Goal: Transaction & Acquisition: Purchase product/service

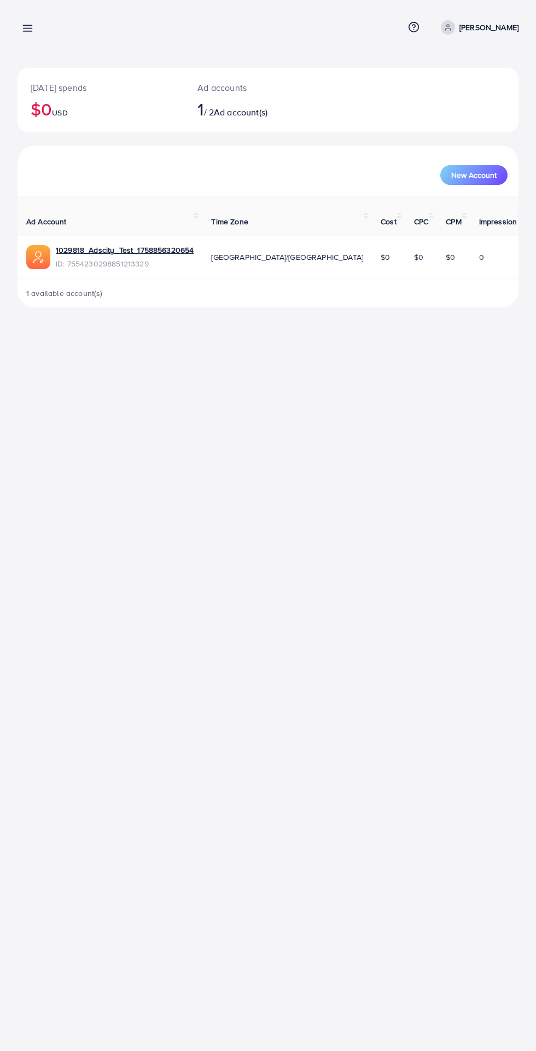
click at [27, 33] on icon at bounding box center [27, 27] width 11 height 11
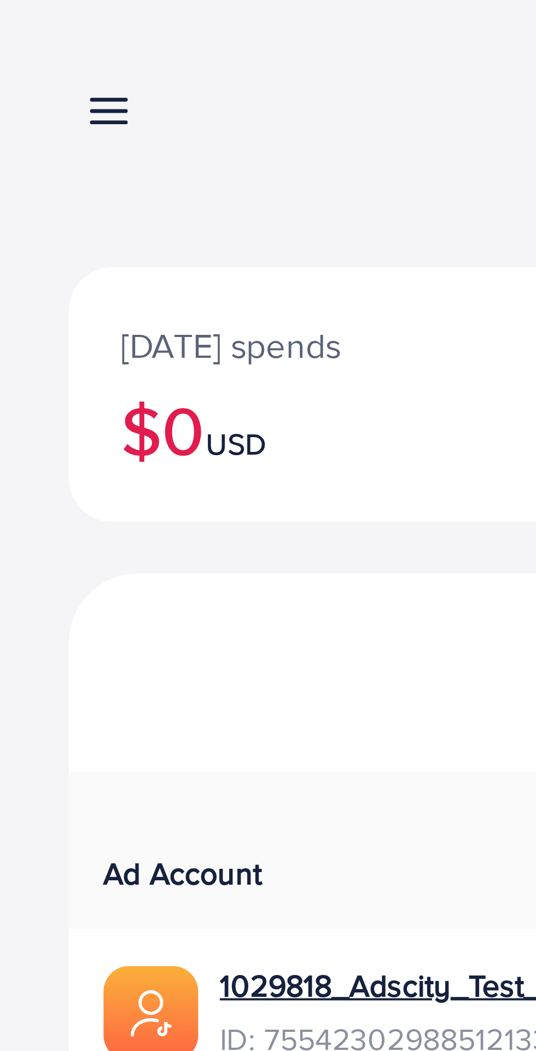
click at [28, 28] on line at bounding box center [28, 28] width 9 height 0
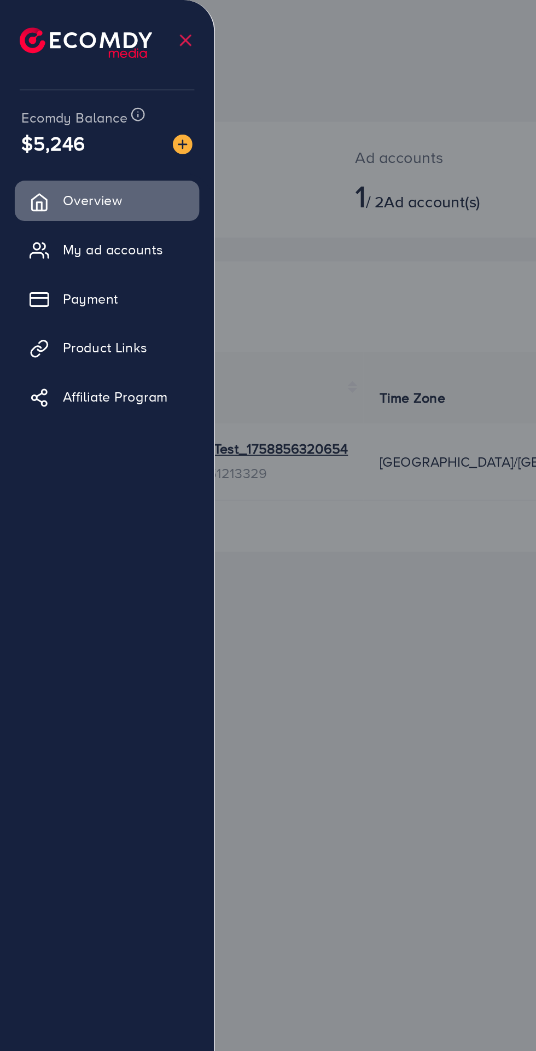
click at [97, 80] on img at bounding box center [101, 80] width 11 height 11
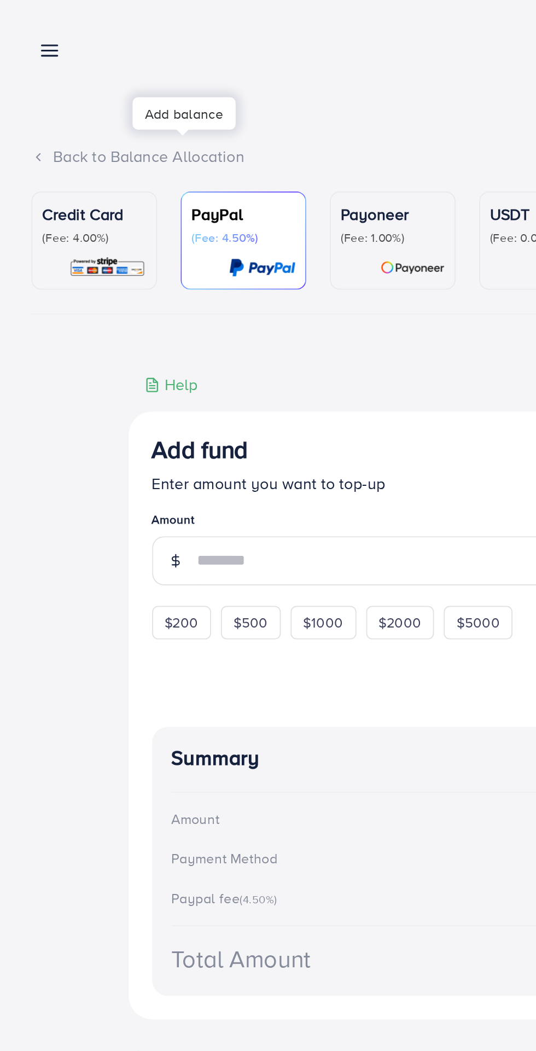
click at [33, 131] on p "(Fee: 4.00%)" at bounding box center [53, 132] width 58 height 9
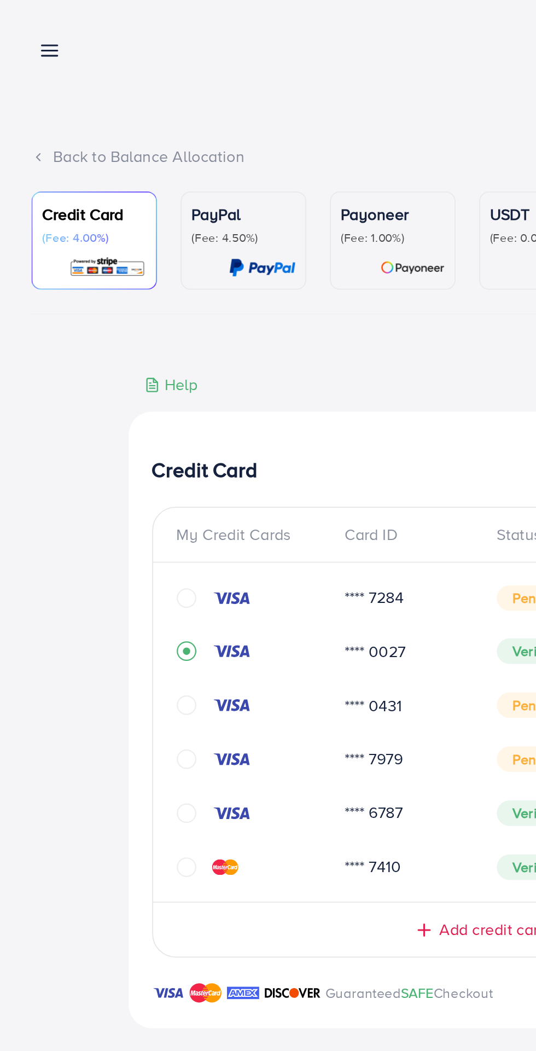
click at [27, 27] on icon at bounding box center [27, 27] width 11 height 11
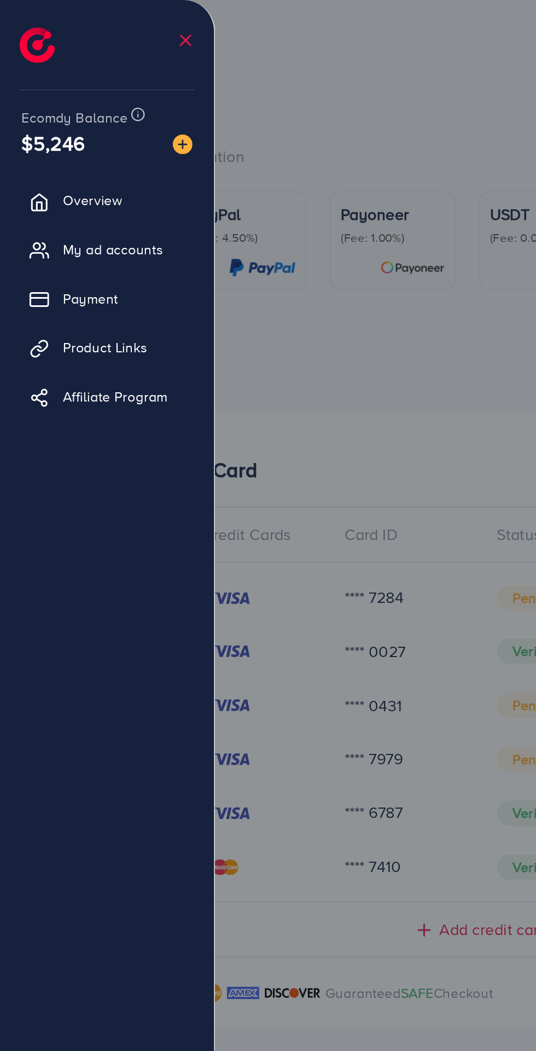
click at [41, 113] on span "Overview" at bounding box center [51, 111] width 33 height 11
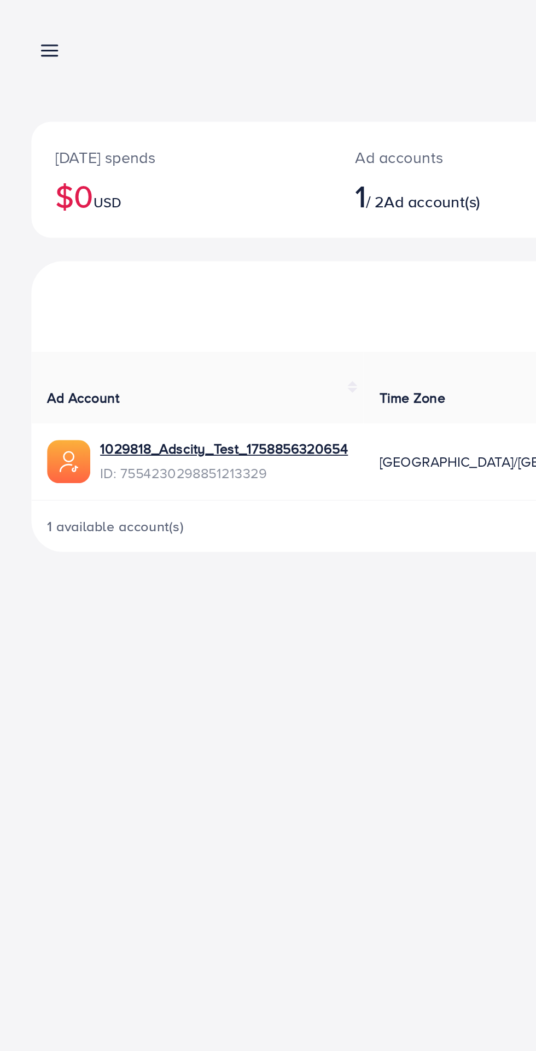
click at [27, 26] on icon at bounding box center [27, 27] width 11 height 11
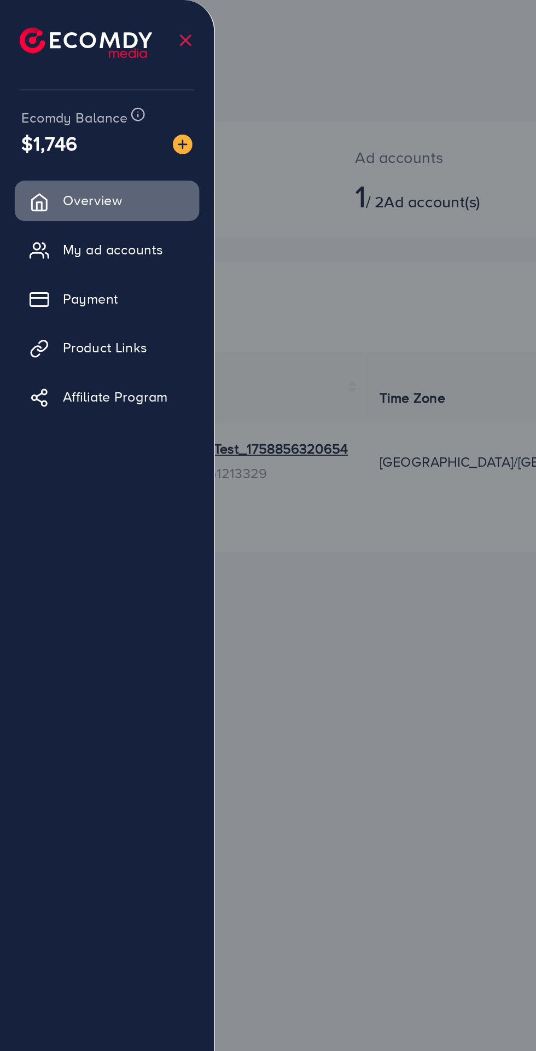
click at [37, 141] on link "My ad accounts" at bounding box center [59, 139] width 103 height 22
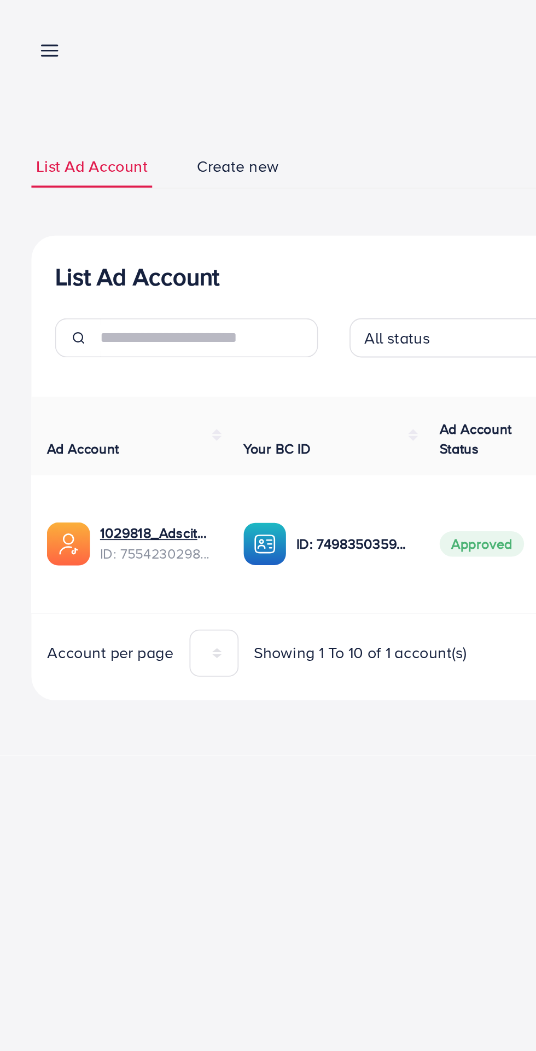
click at [27, 31] on line at bounding box center [28, 31] width 9 height 0
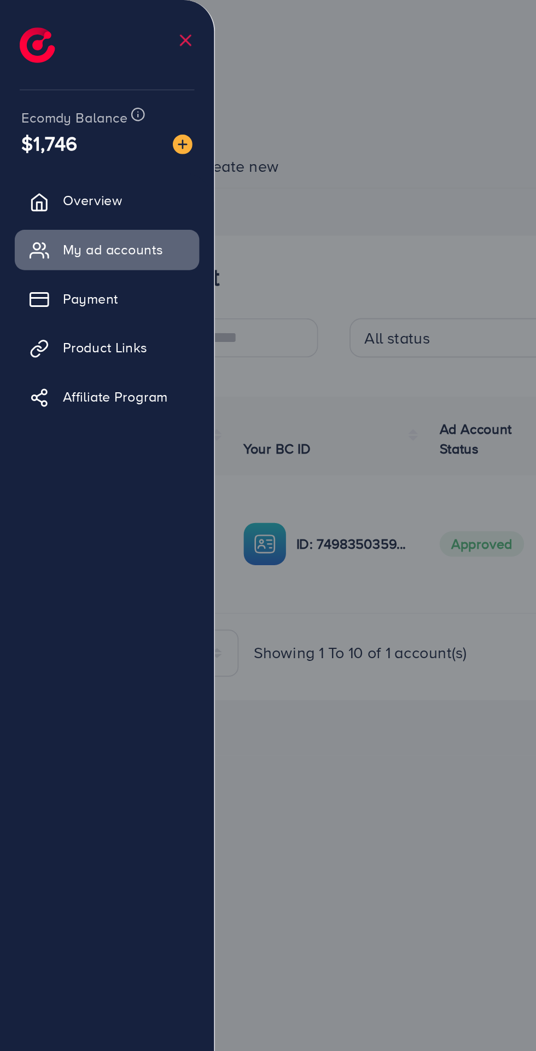
click at [34, 173] on link "Payment" at bounding box center [59, 166] width 103 height 22
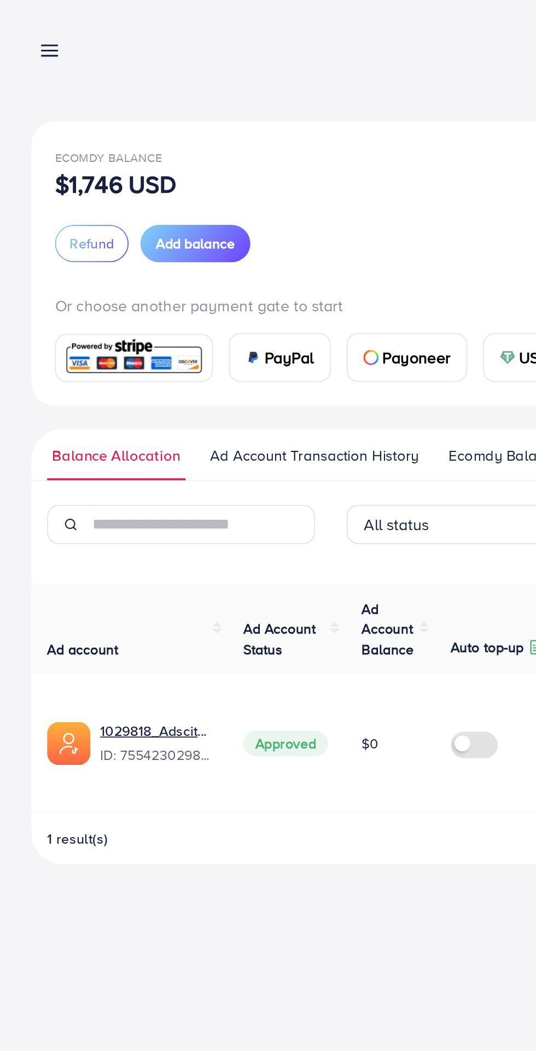
click at [102, 134] on span "Add balance" at bounding box center [109, 135] width 44 height 11
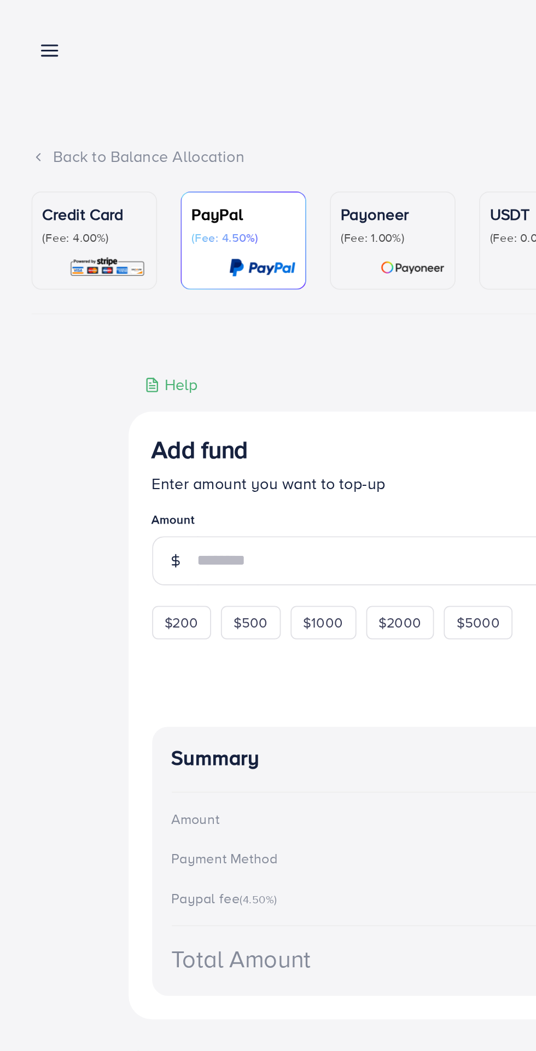
click at [43, 139] on div "Credit Card (Fee: 4.00%)" at bounding box center [53, 134] width 58 height 43
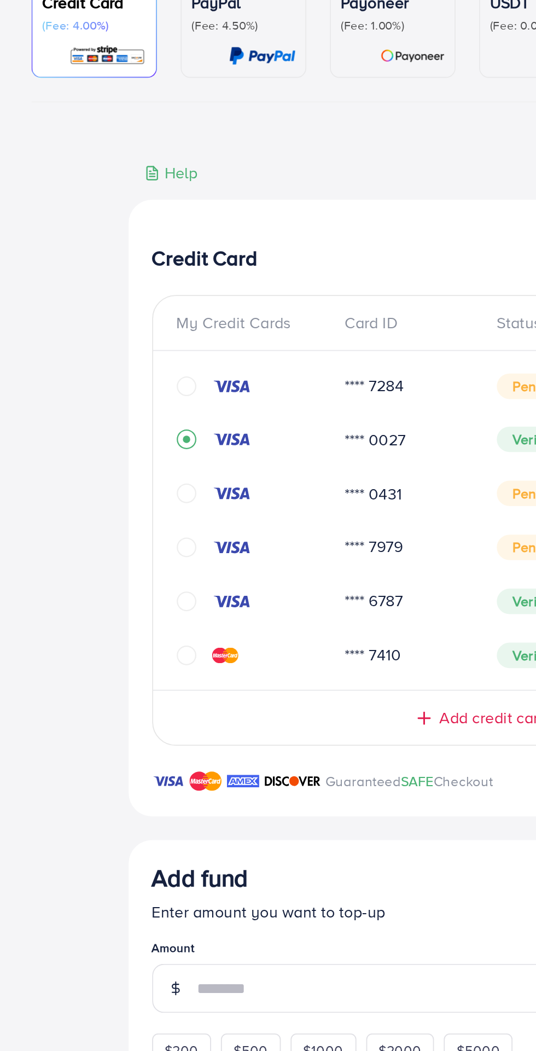
click at [253, 523] on span "Add credit card" at bounding box center [275, 517] width 60 height 13
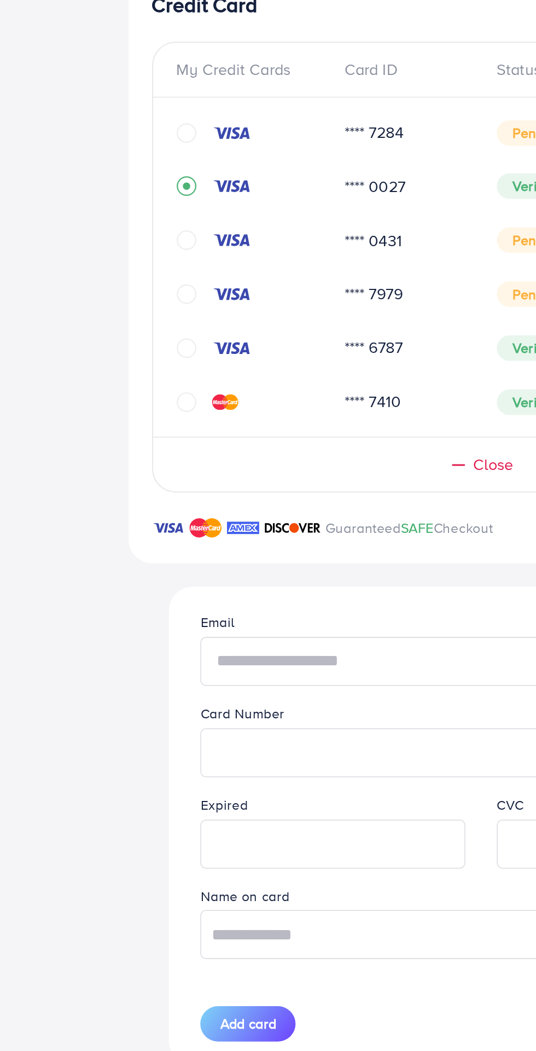
click at [144, 630] on input "text" at bounding box center [268, 627] width 312 height 27
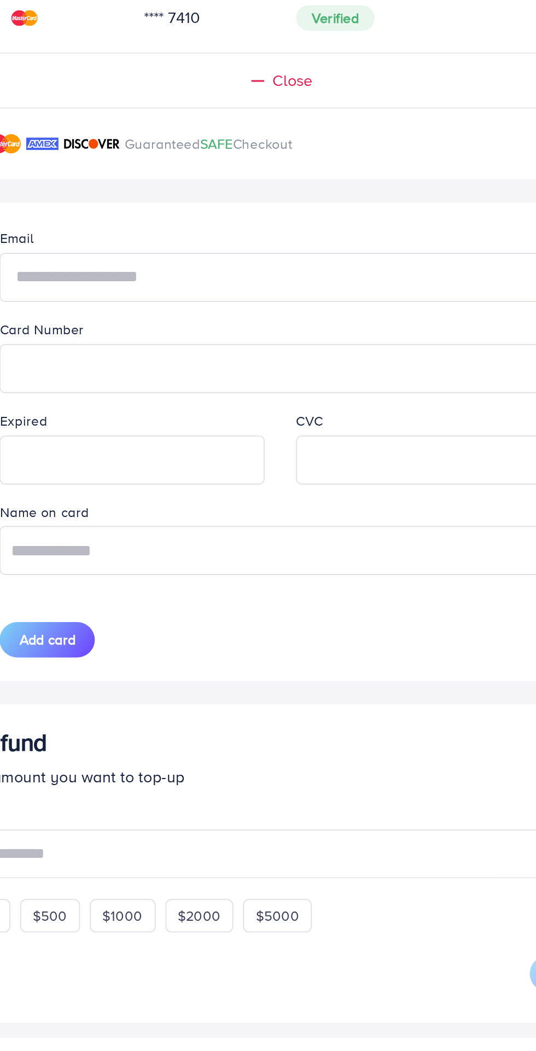
type input "**********"
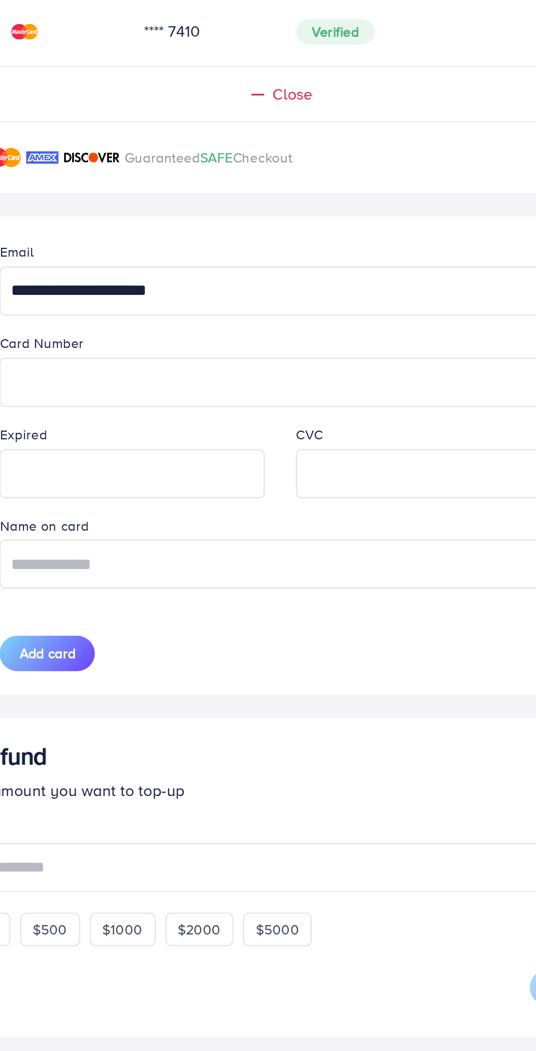
click at [148, 686] on iframe at bounding box center [268, 678] width 300 height 24
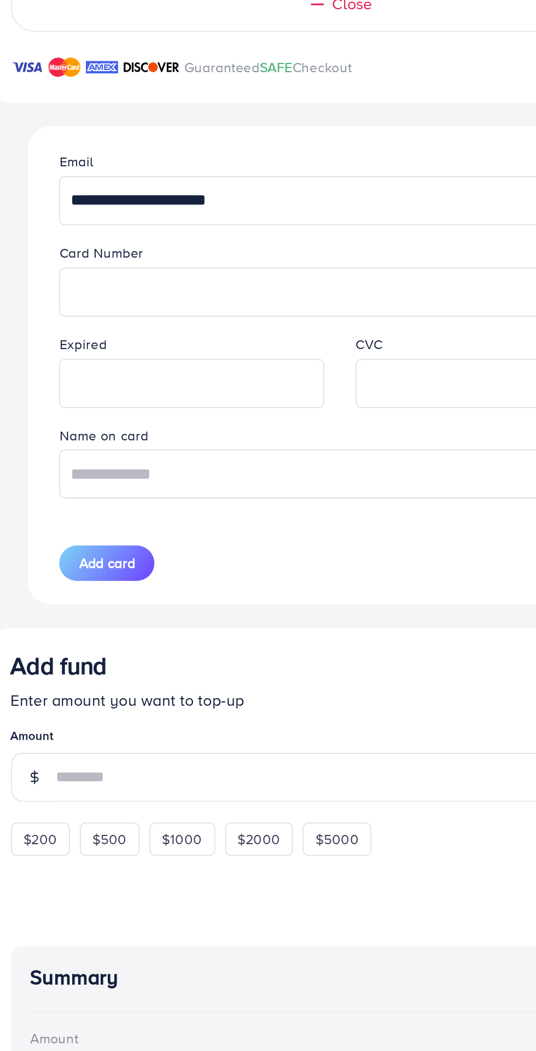
scroll to position [71, 0]
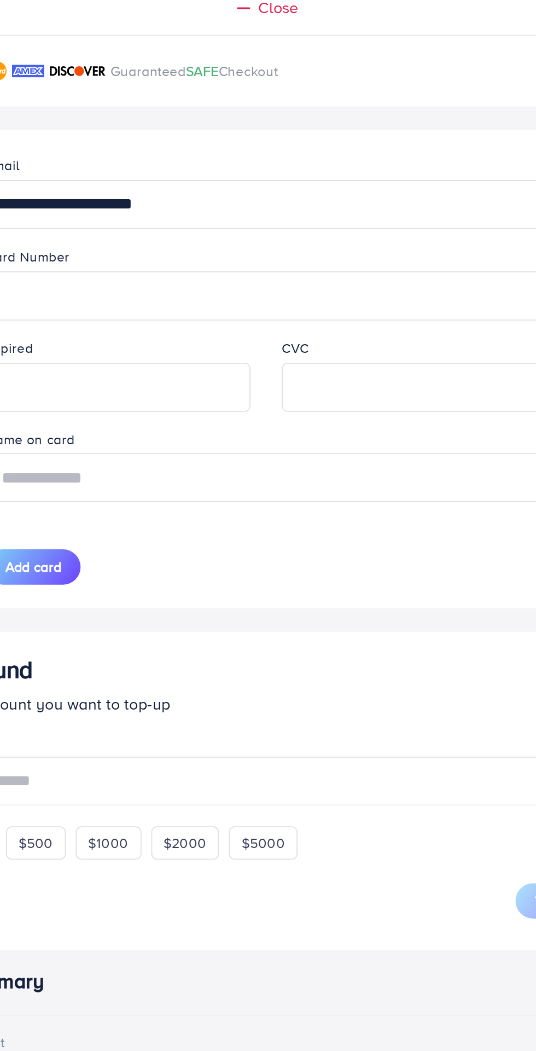
click at [179, 709] on input "text" at bounding box center [268, 708] width 312 height 27
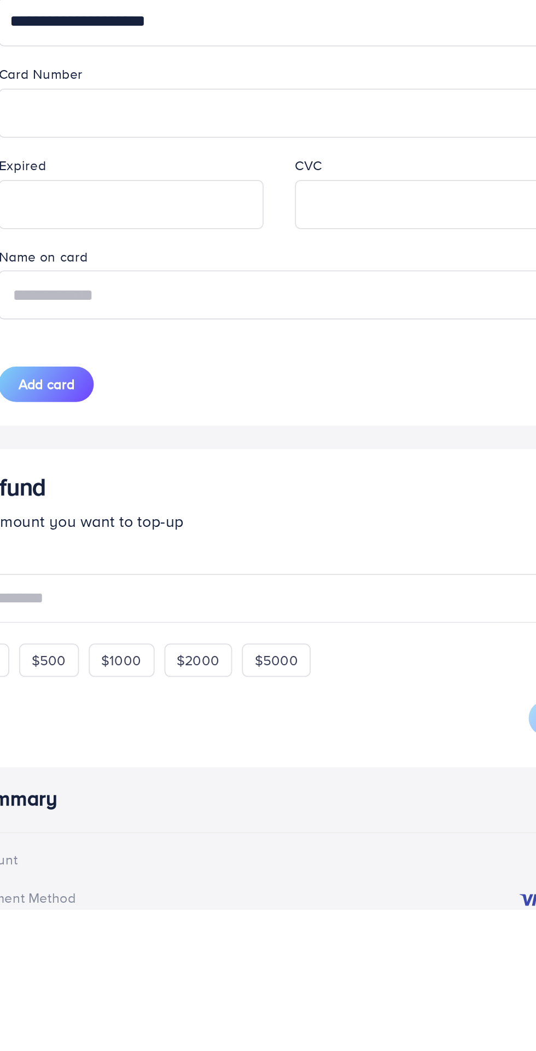
scroll to position [72, 0]
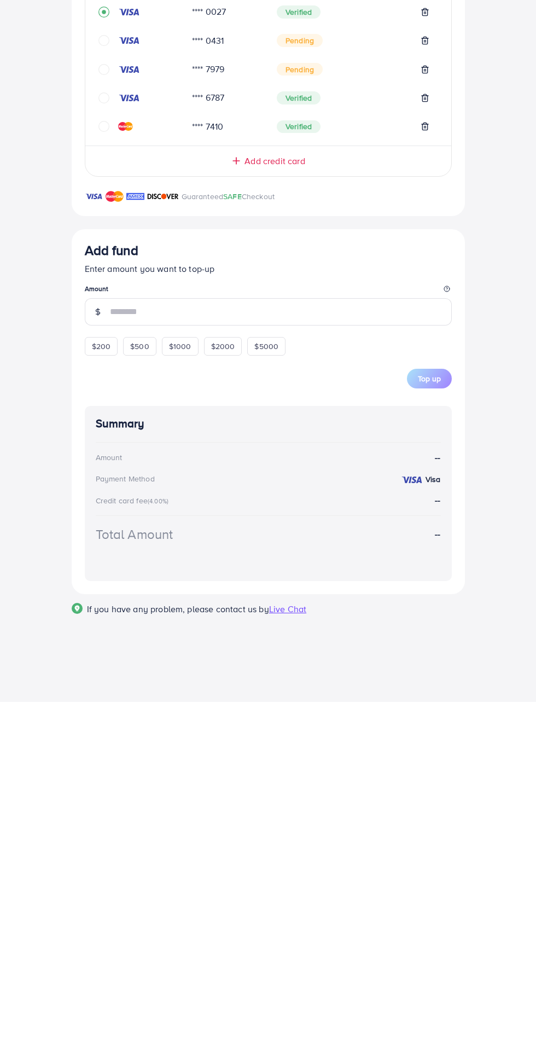
click at [236, 510] on line at bounding box center [236, 510] width 7 height 0
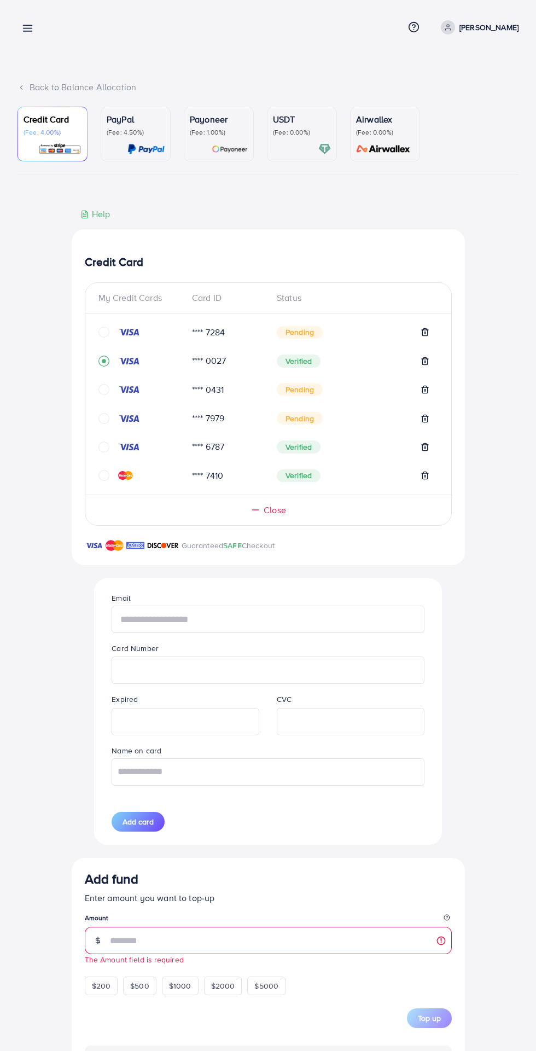
click at [135, 620] on input "text" at bounding box center [268, 619] width 312 height 27
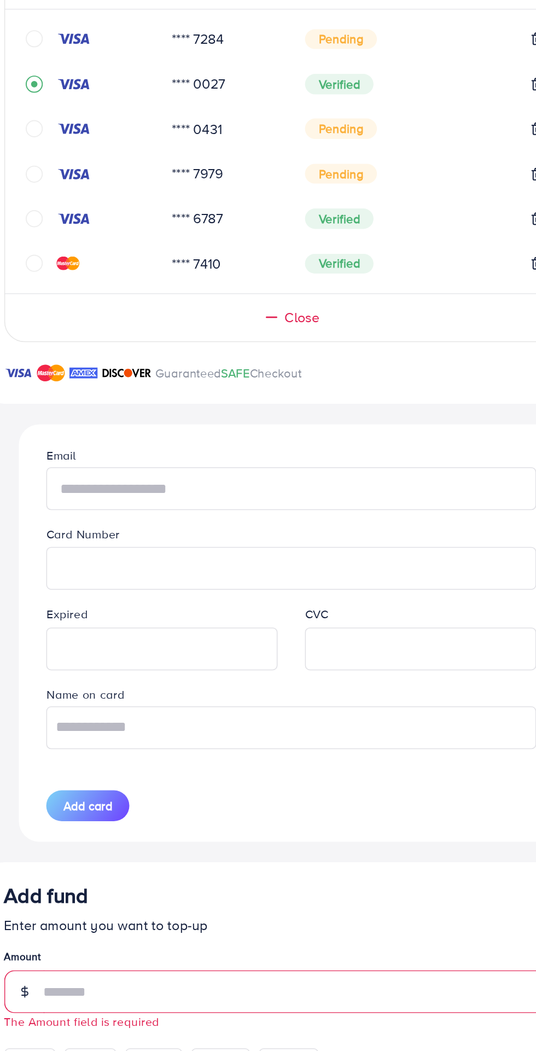
type input "**********"
click at [154, 773] on input "text" at bounding box center [268, 771] width 312 height 27
click at [162, 779] on input "text" at bounding box center [268, 771] width 312 height 27
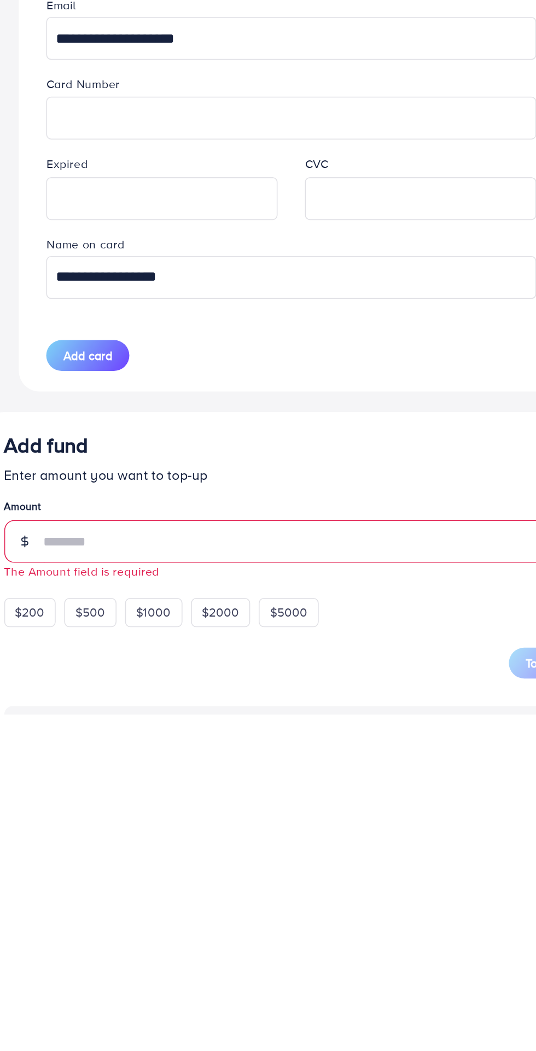
type input "**********"
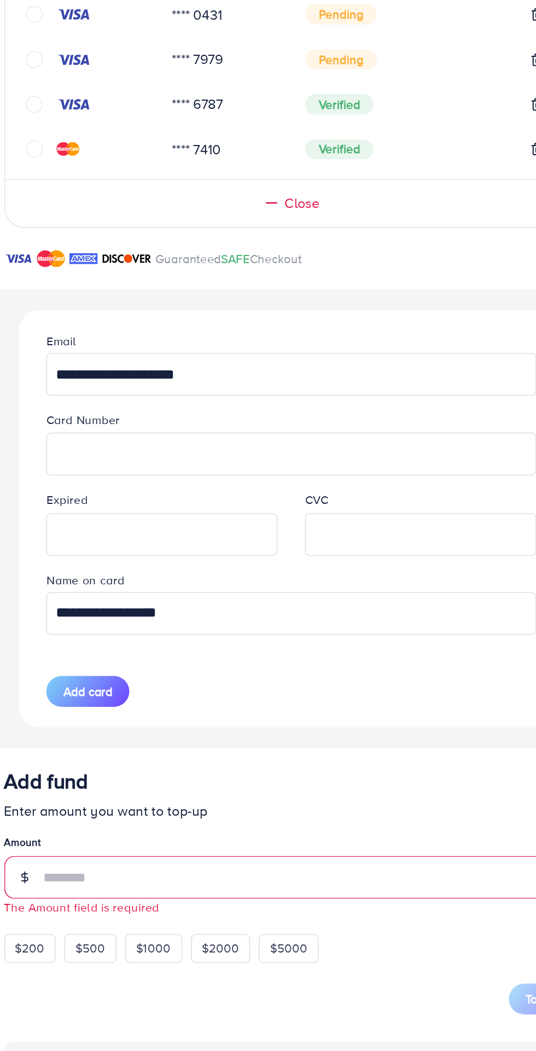
click at [141, 711] on div at bounding box center [186, 721] width 148 height 27
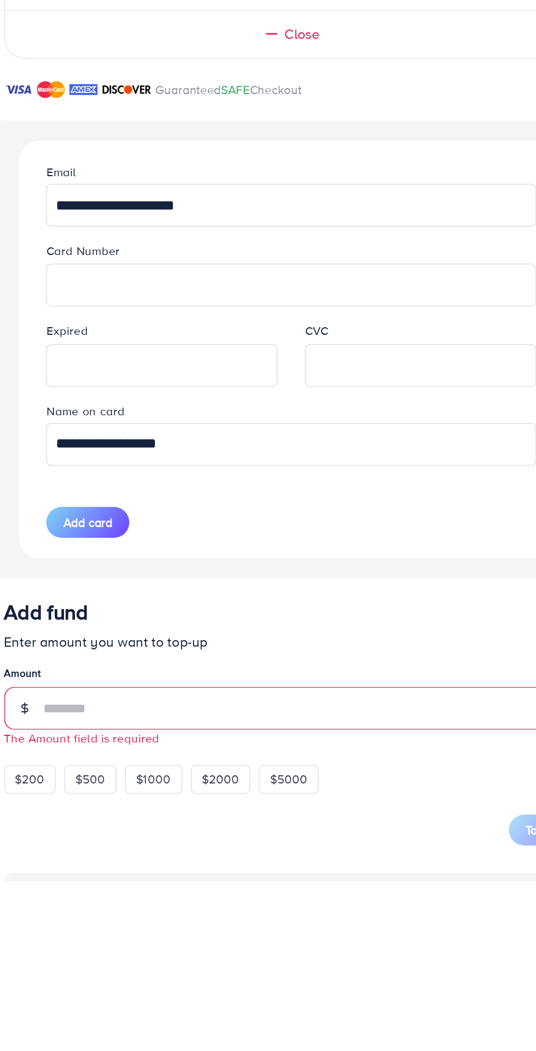
click at [132, 823] on span "Add card" at bounding box center [138, 821] width 31 height 11
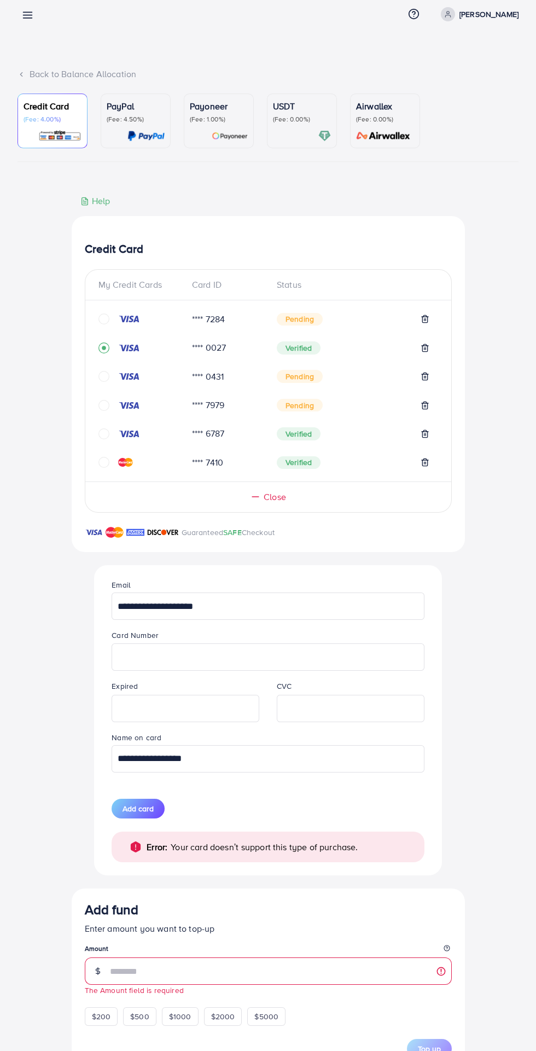
scroll to position [14, 0]
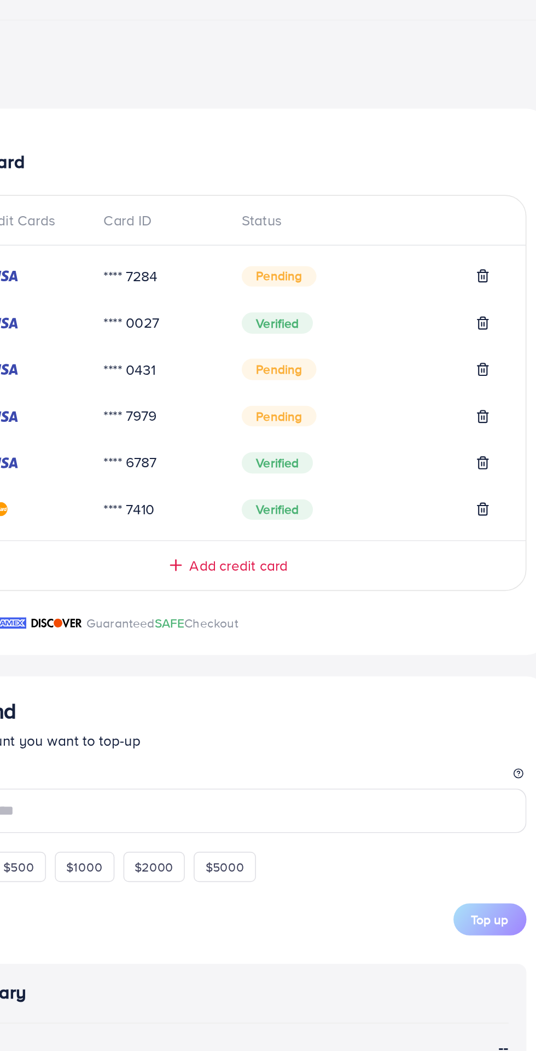
click at [426, 420] on line at bounding box center [426, 419] width 0 height 2
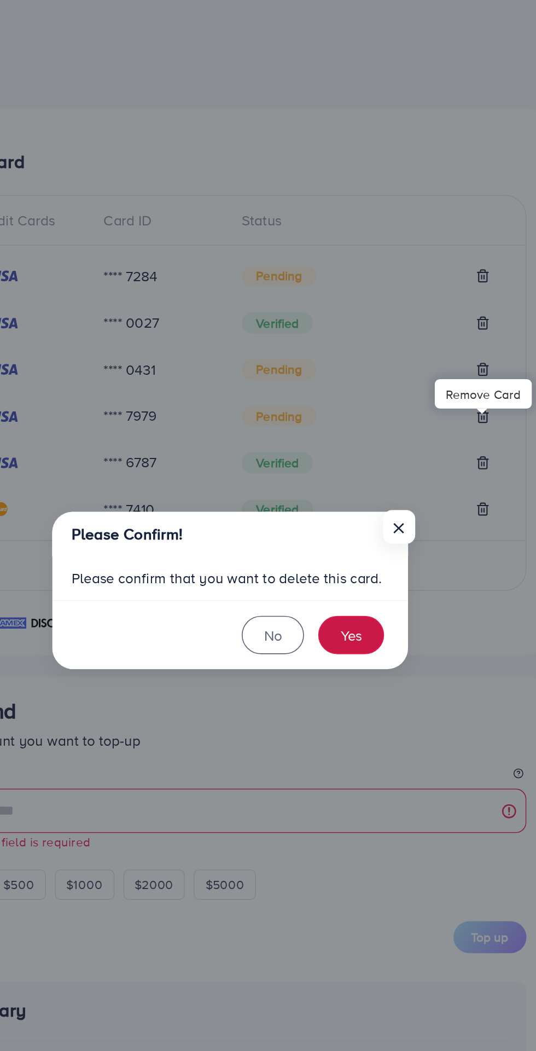
click at [353, 554] on button "Yes" at bounding box center [344, 553] width 40 height 24
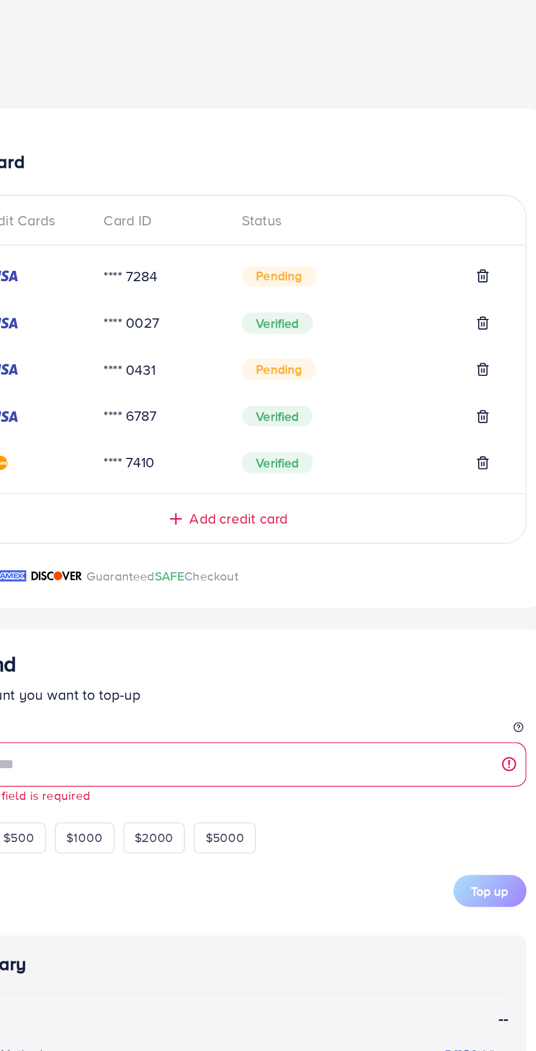
click at [426, 392] on line at bounding box center [426, 390] width 0 height 2
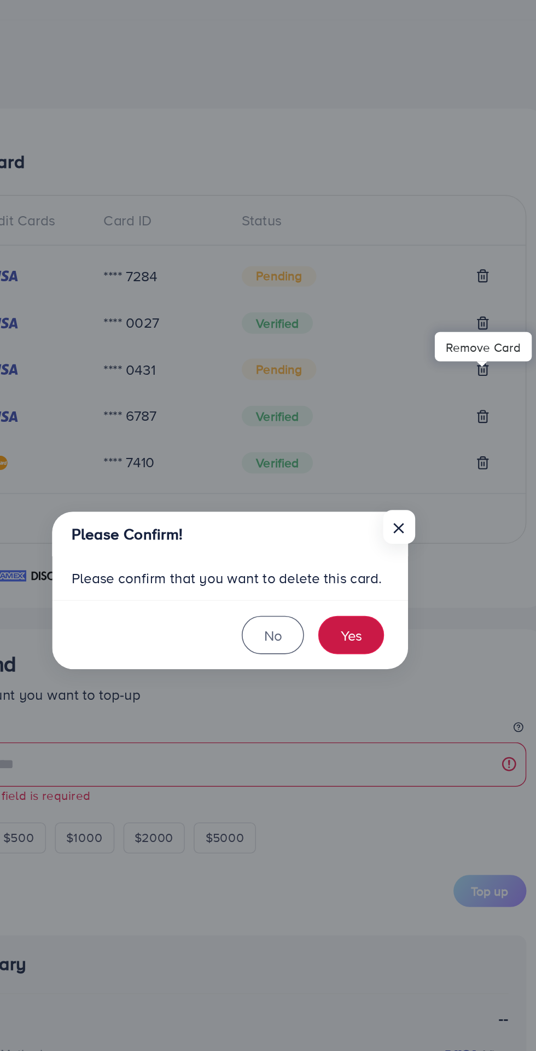
click at [350, 554] on button "Yes" at bounding box center [344, 553] width 40 height 24
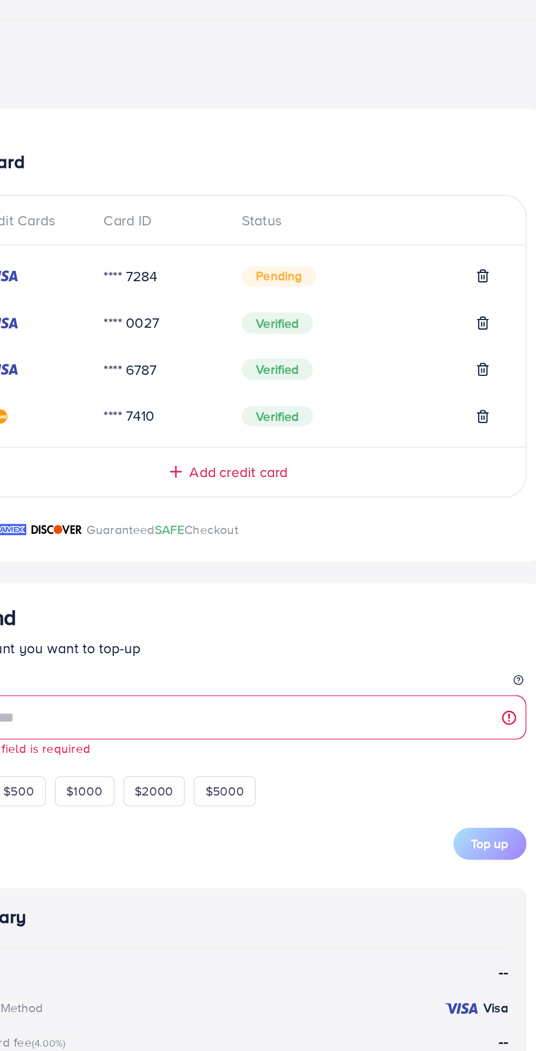
click at [424, 330] on polyline at bounding box center [425, 330] width 7 height 0
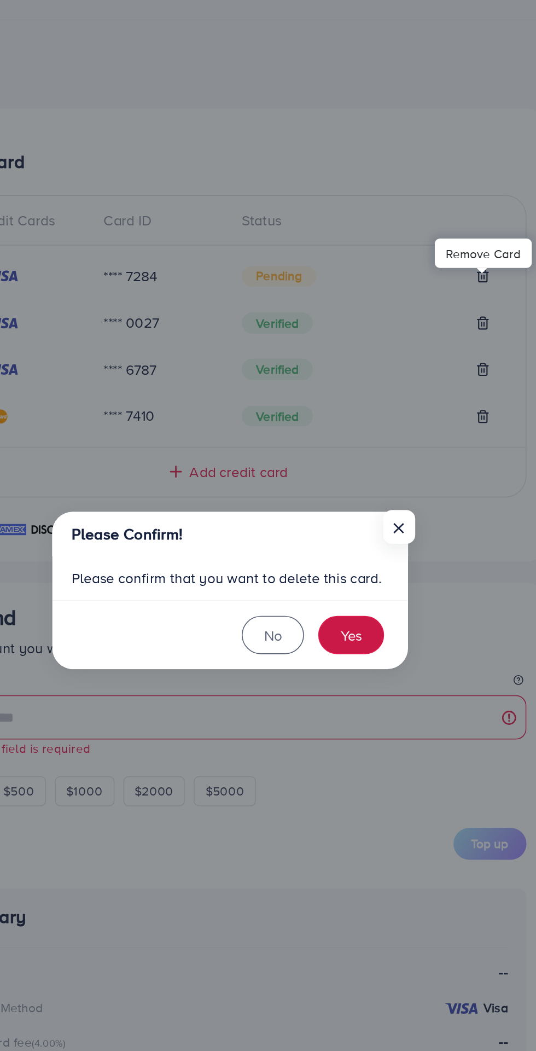
click at [353, 555] on button "Yes" at bounding box center [344, 553] width 40 height 24
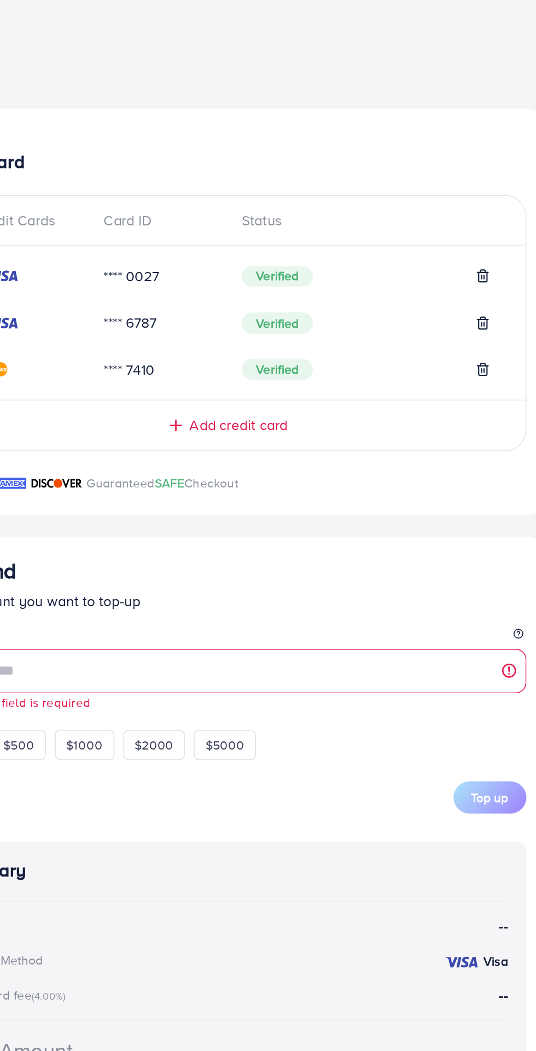
click at [302, 426] on span "Add credit card" at bounding box center [275, 423] width 60 height 13
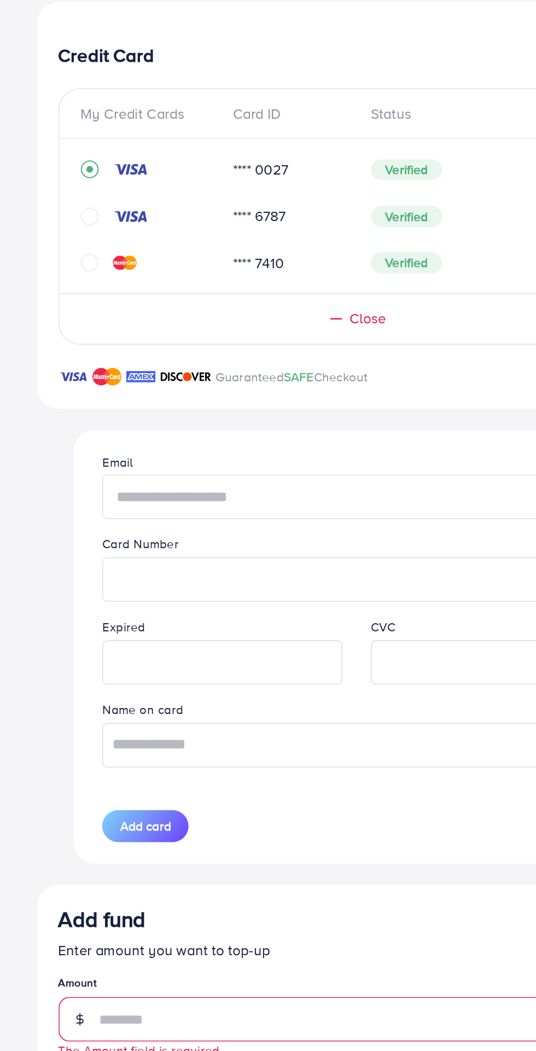
click at [243, 539] on input "text" at bounding box center [268, 533] width 312 height 27
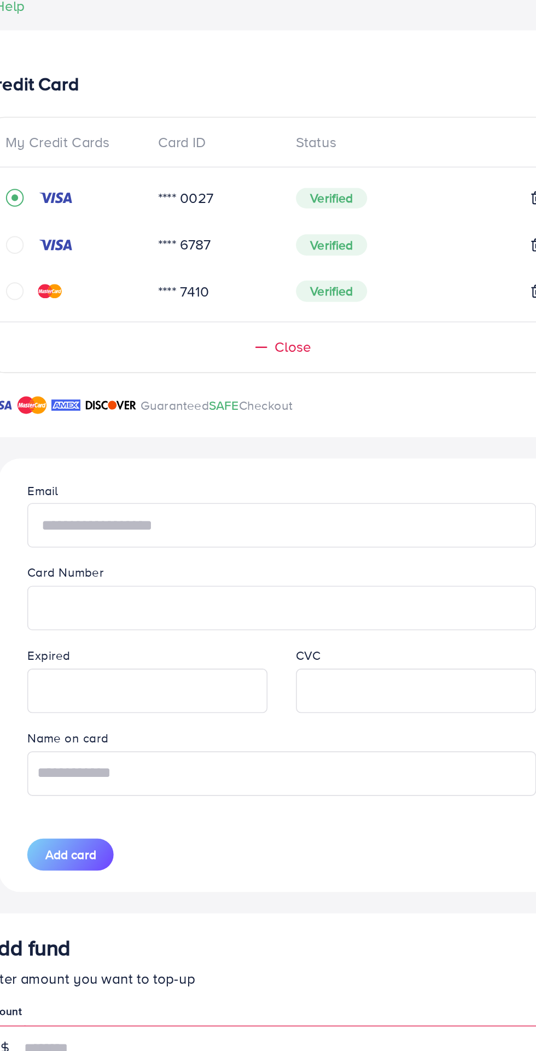
type input "**********"
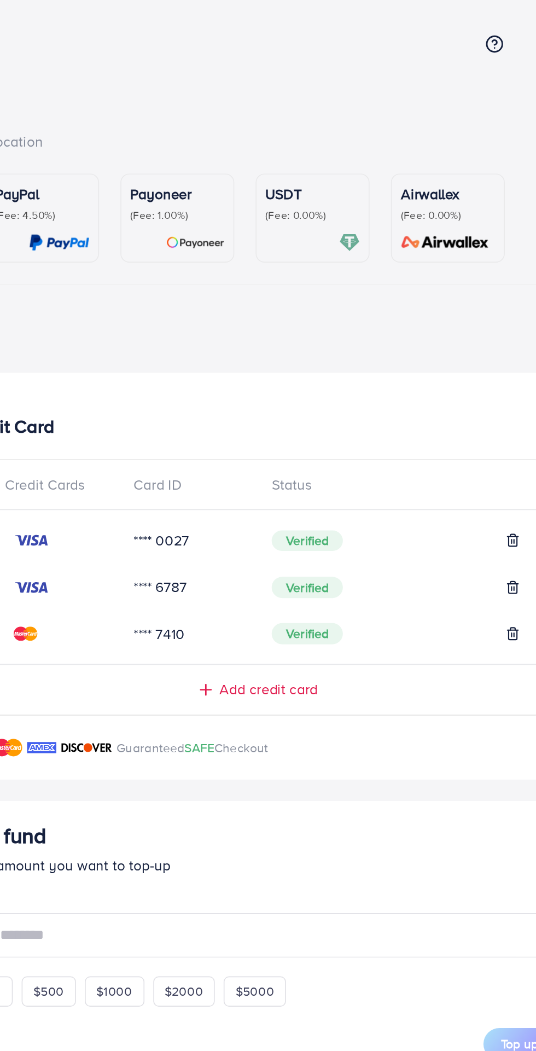
click at [277, 430] on span "Add credit card" at bounding box center [275, 423] width 60 height 13
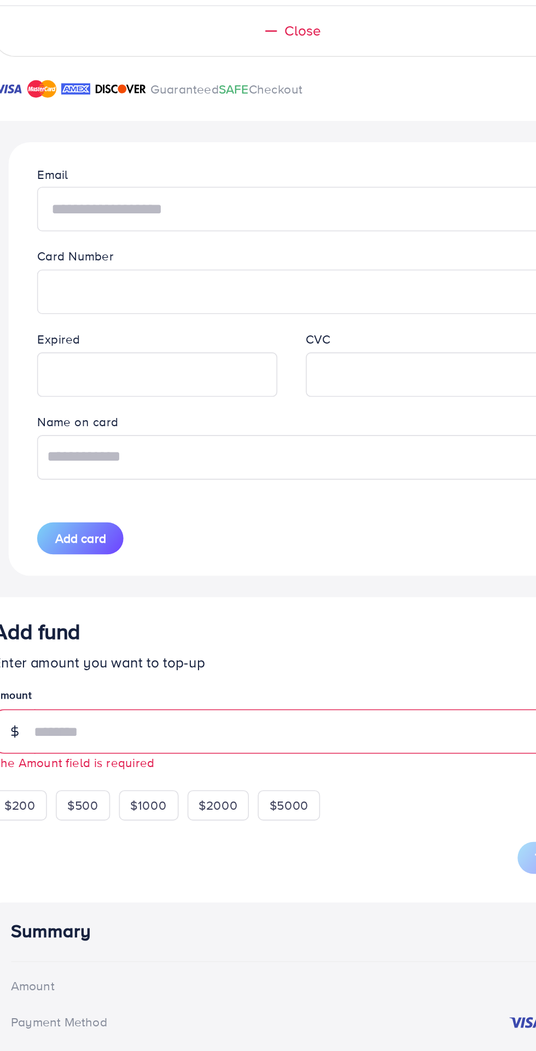
click at [209, 540] on input "text" at bounding box center [268, 533] width 312 height 27
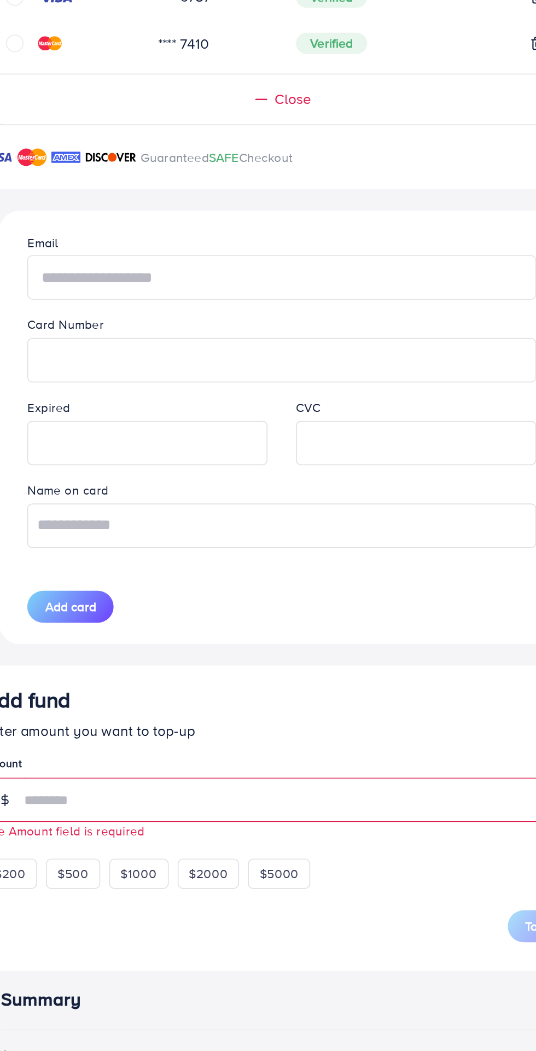
type input "**********"
click at [203, 626] on iframe at bounding box center [186, 635] width 136 height 24
click at [278, 685] on input "text" at bounding box center [268, 685] width 312 height 27
click at [263, 689] on input "text" at bounding box center [268, 685] width 312 height 27
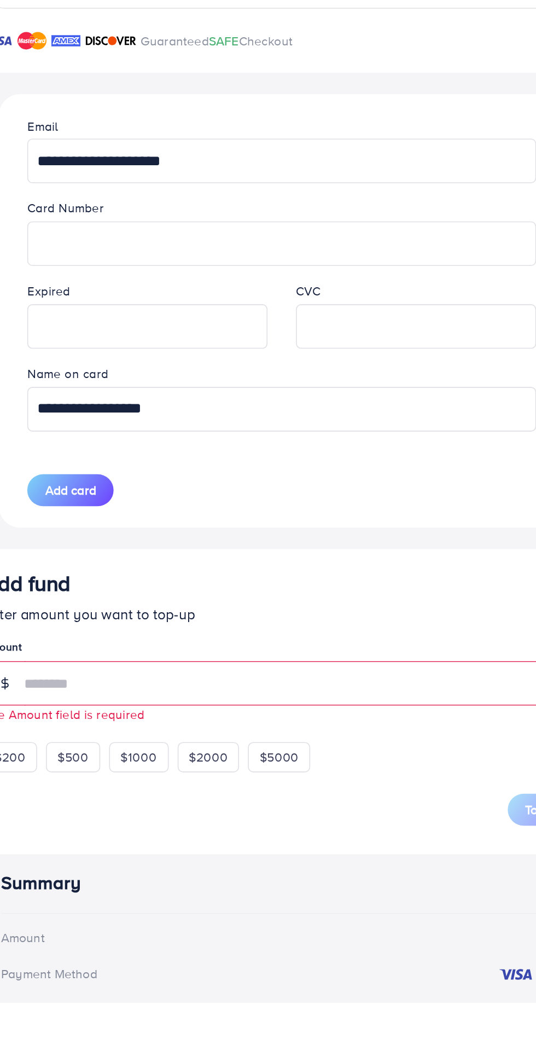
type input "**********"
click at [136, 737] on span "Add card" at bounding box center [138, 735] width 31 height 11
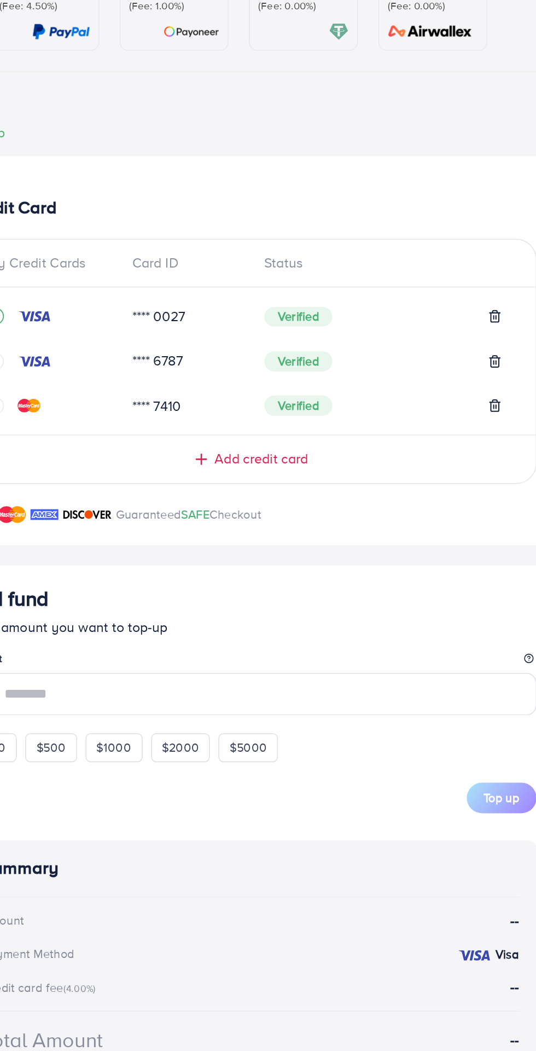
click at [295, 429] on span "Add credit card" at bounding box center [275, 423] width 60 height 13
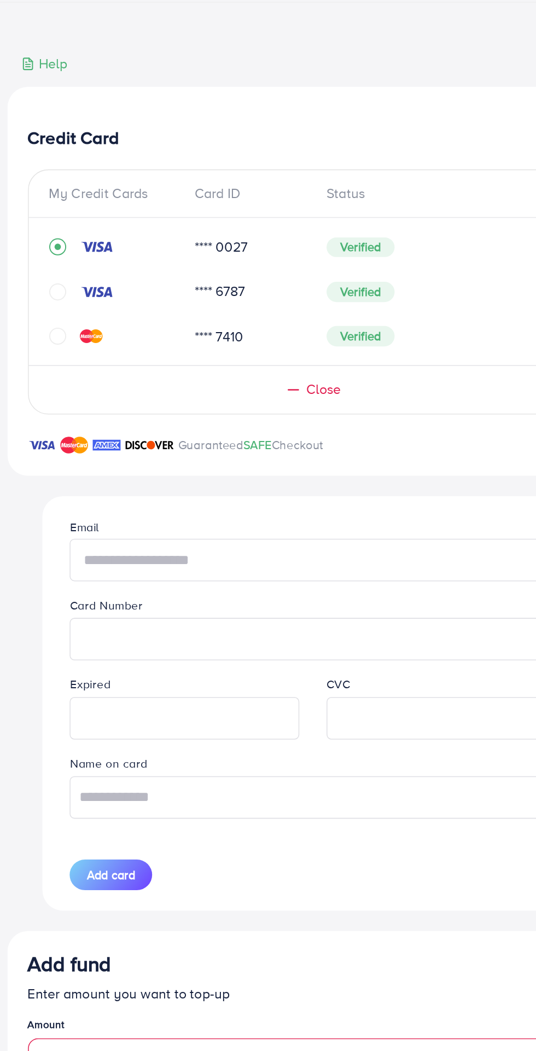
click at [261, 546] on input "text" at bounding box center [268, 533] width 312 height 27
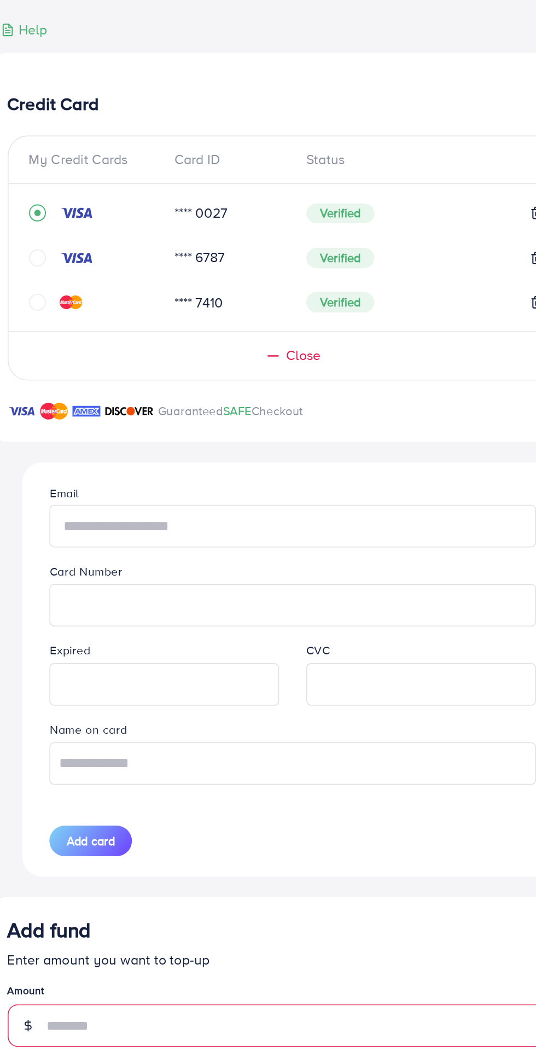
type input "**********"
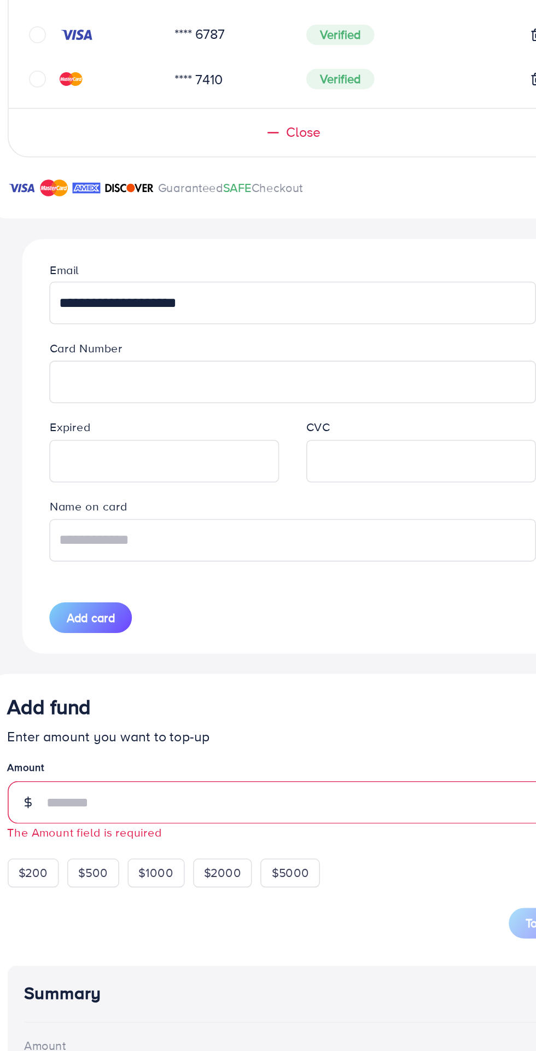
click at [234, 647] on iframe at bounding box center [186, 635] width 136 height 24
click at [215, 649] on div at bounding box center [186, 634] width 148 height 27
click at [360, 647] on iframe at bounding box center [351, 635] width 136 height 24
click at [313, 685] on input "text" at bounding box center [268, 685] width 312 height 27
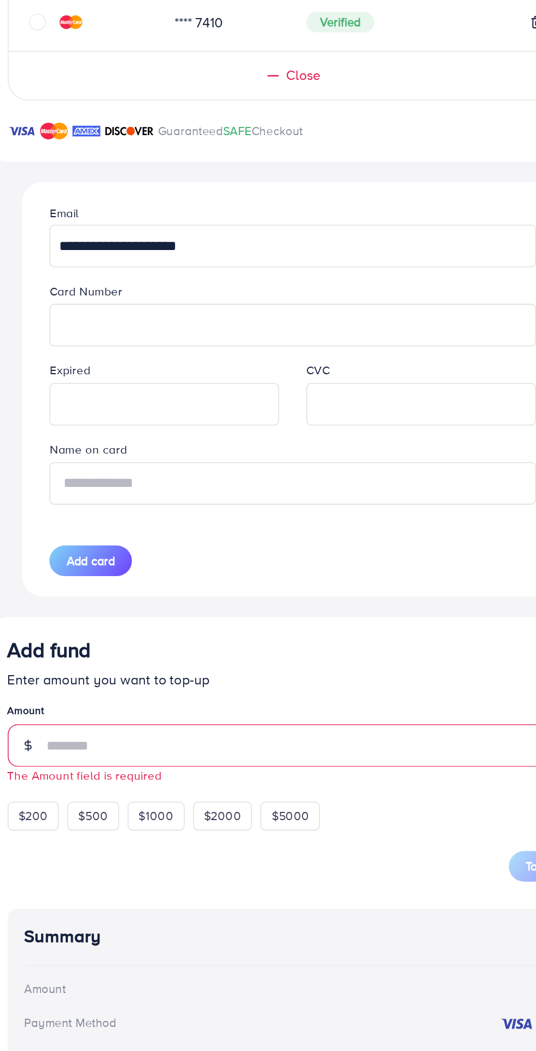
click at [308, 694] on input "text" at bounding box center [268, 685] width 312 height 27
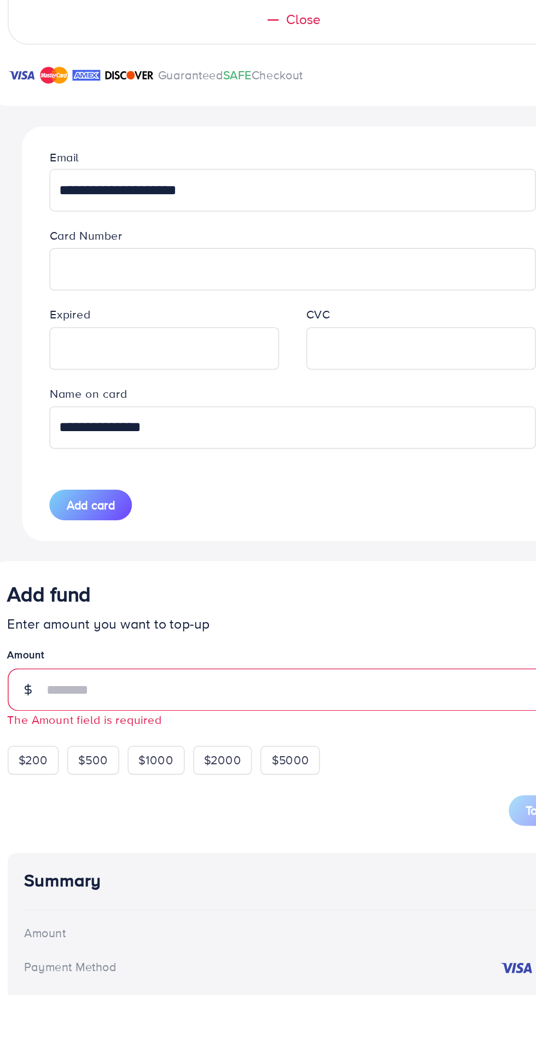
type input "**********"
click at [163, 744] on div "Add card" at bounding box center [185, 736] width 165 height 20
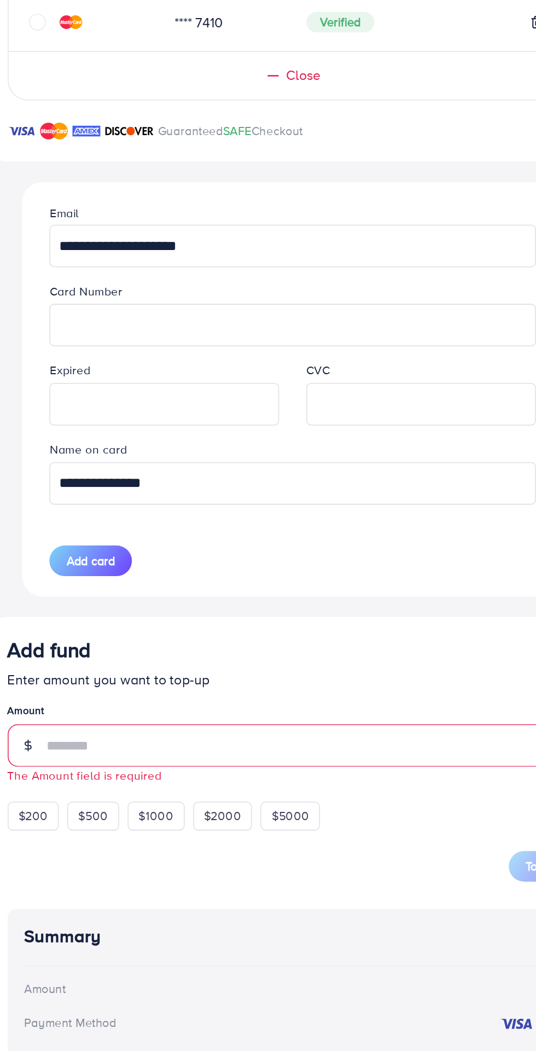
click at [152, 738] on span "Add card" at bounding box center [138, 735] width 31 height 11
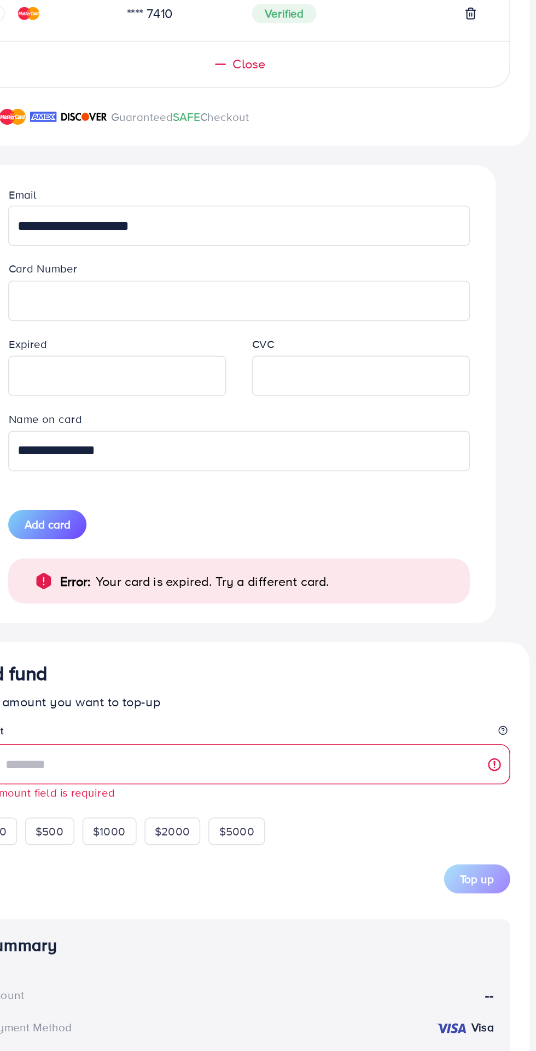
scroll to position [44, 0]
